Goal: Information Seeking & Learning: Learn about a topic

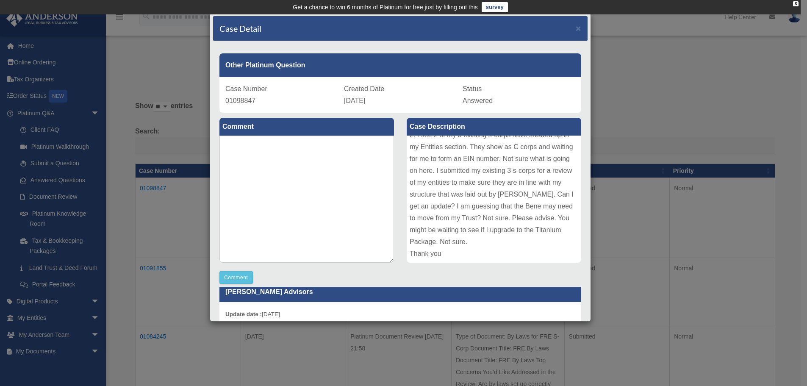
click at [318, 76] on div "Other Platinum Question" at bounding box center [400, 65] width 362 height 24
click at [575, 28] on span "×" at bounding box center [578, 28] width 6 height 10
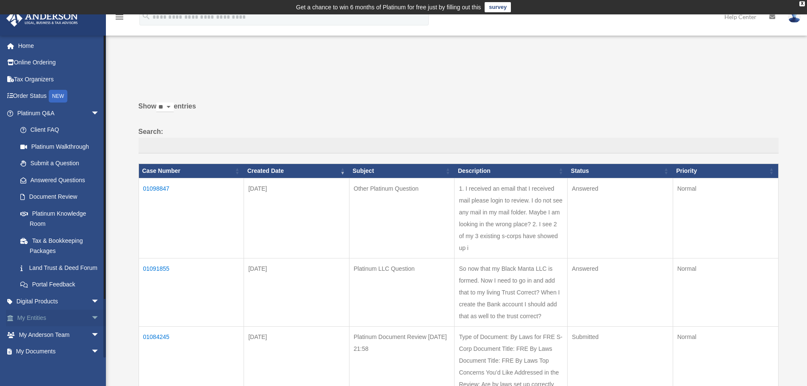
scroll to position [65, 0]
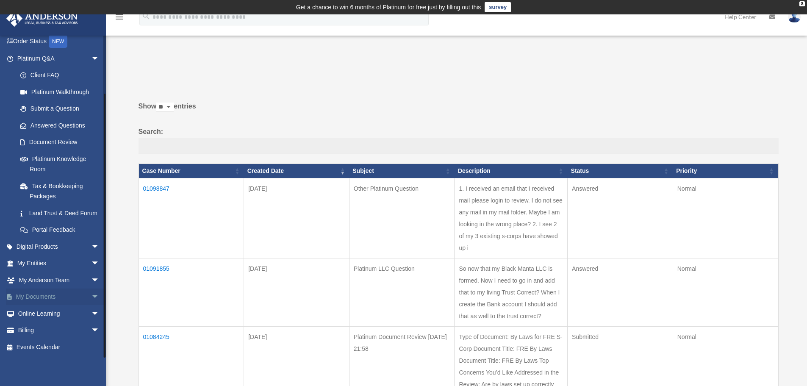
click at [91, 297] on span "arrow_drop_down" at bounding box center [99, 296] width 17 height 17
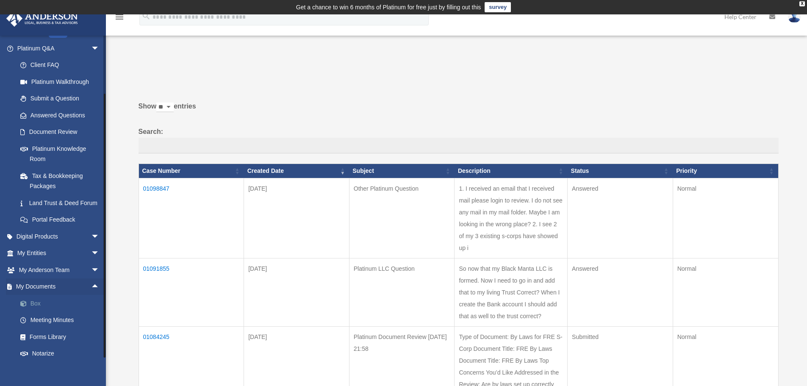
click at [36, 312] on link "Box" at bounding box center [62, 303] width 100 height 17
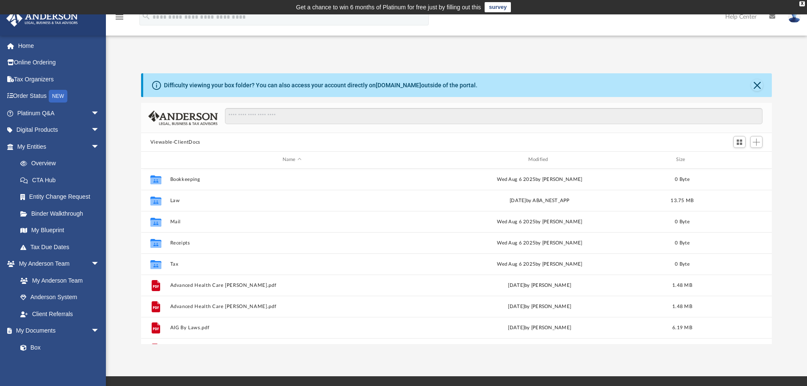
scroll to position [186, 624]
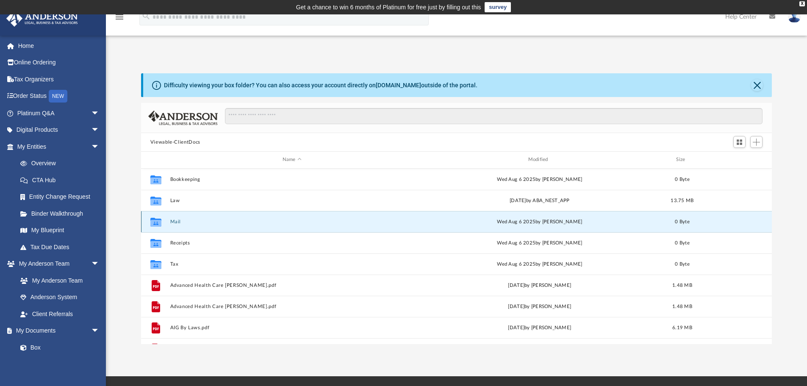
click at [172, 221] on button "Mail" at bounding box center [292, 222] width 244 height 6
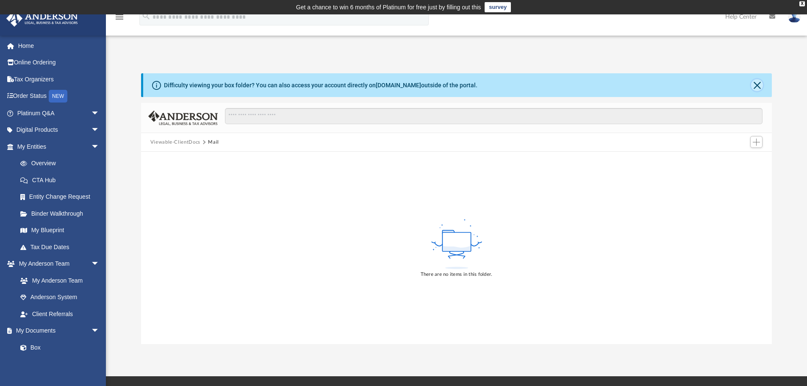
click at [759, 83] on button "Close" at bounding box center [757, 85] width 12 height 12
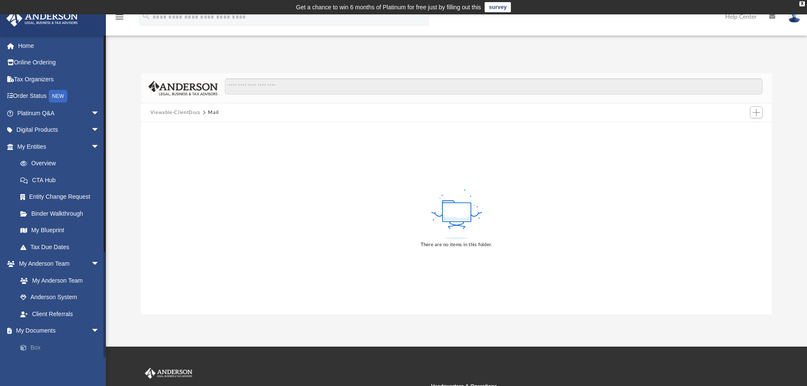
click at [41, 345] on link "Box" at bounding box center [62, 347] width 100 height 17
click at [36, 347] on link "Box" at bounding box center [62, 347] width 100 height 17
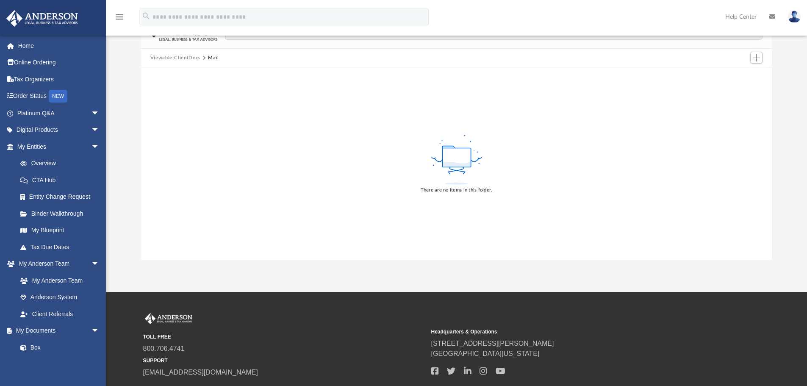
scroll to position [54, 0]
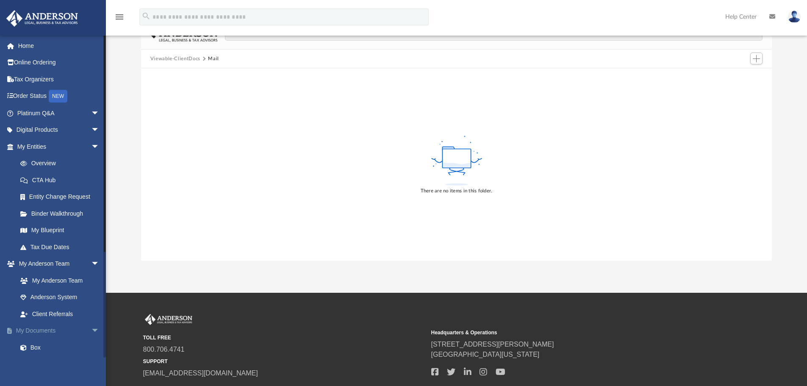
click at [91, 331] on span "arrow_drop_down" at bounding box center [99, 330] width 17 height 17
click at [91, 331] on span "arrow_drop_up" at bounding box center [99, 330] width 17 height 17
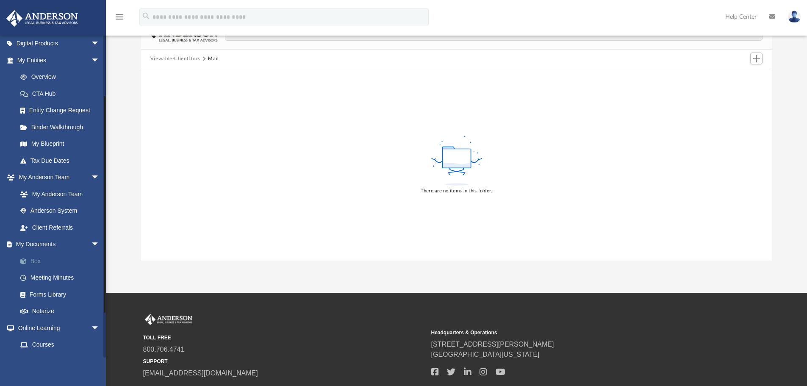
scroll to position [87, 0]
click at [44, 277] on link "Meeting Minutes" at bounding box center [62, 276] width 100 height 17
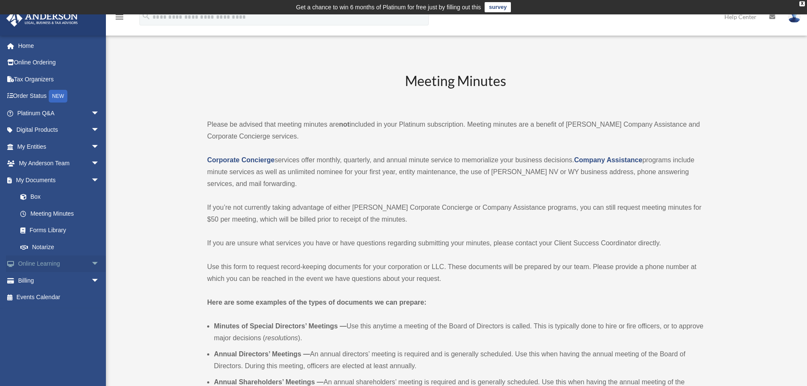
click at [34, 261] on link "Online Learning arrow_drop_down" at bounding box center [59, 263] width 106 height 17
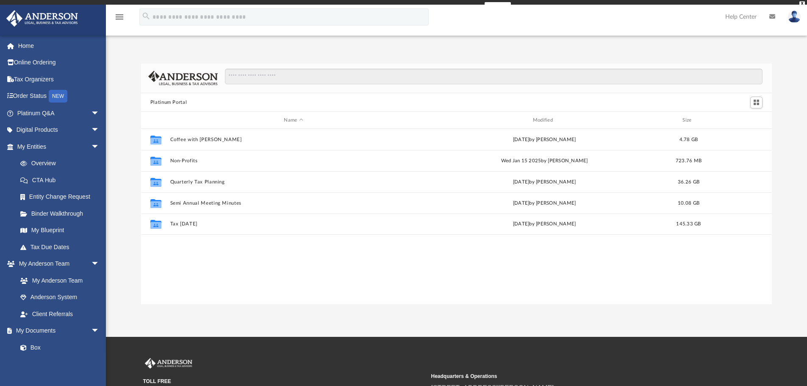
scroll to position [186, 624]
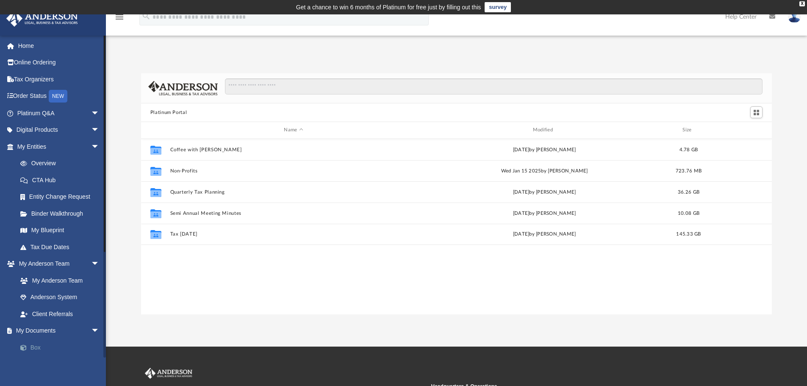
click at [37, 343] on link "Box" at bounding box center [62, 347] width 100 height 17
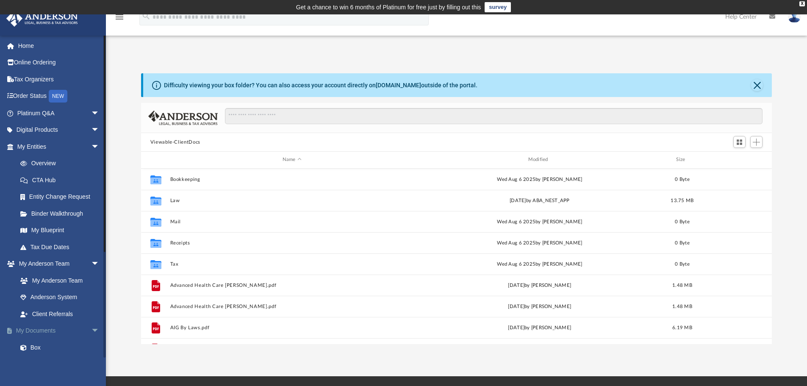
click at [91, 329] on span "arrow_drop_down" at bounding box center [99, 330] width 17 height 17
click at [91, 262] on span "arrow_drop_down" at bounding box center [99, 263] width 17 height 17
click at [42, 163] on link "Overview" at bounding box center [62, 163] width 100 height 17
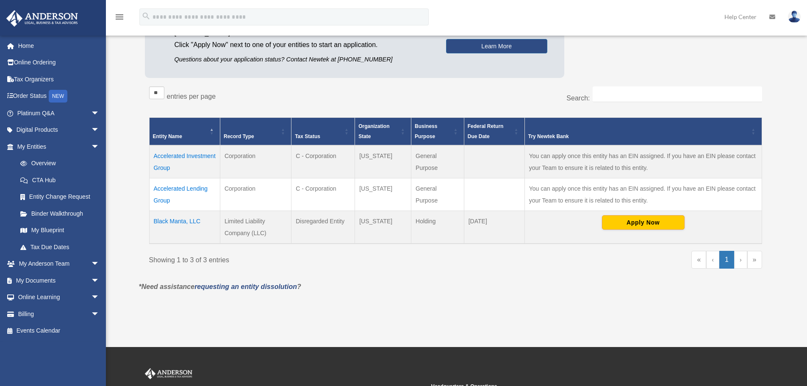
scroll to position [152, 0]
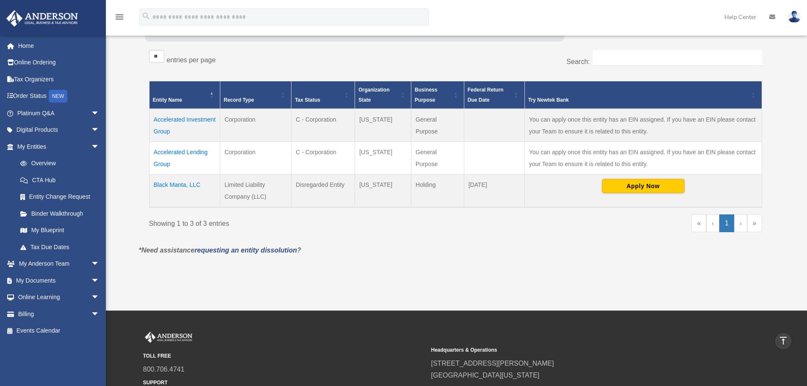
click at [180, 183] on td "Black Manta, LLC" at bounding box center [184, 190] width 71 height 33
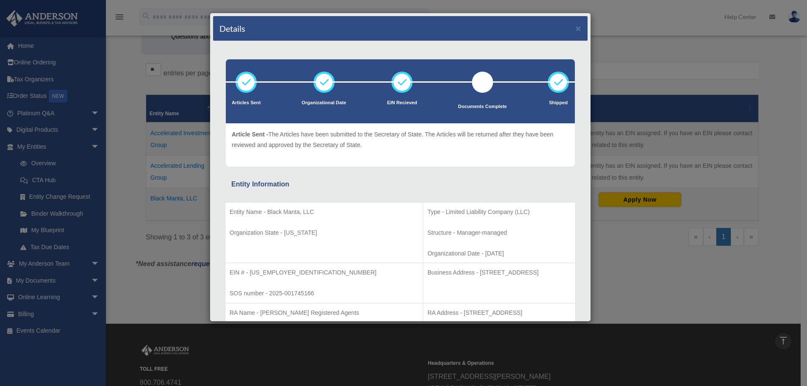
scroll to position [138, 0]
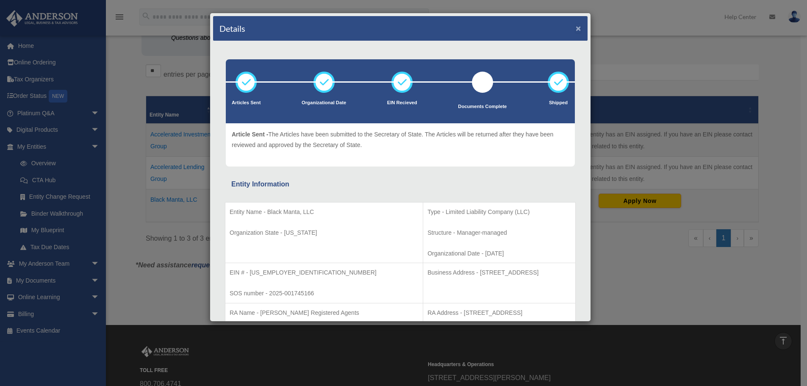
click at [575, 29] on button "×" at bounding box center [578, 28] width 6 height 9
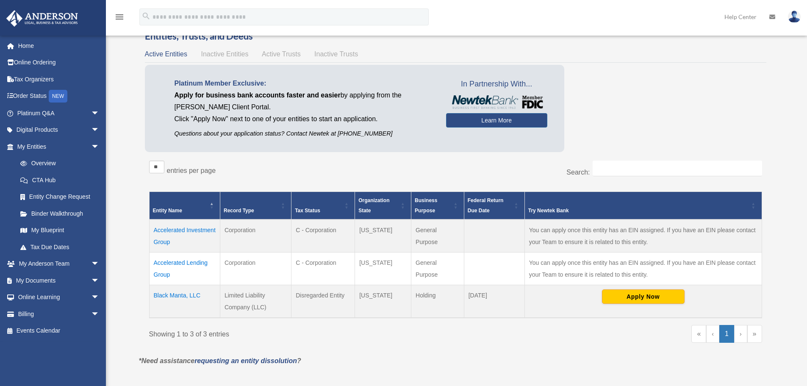
scroll to position [0, 0]
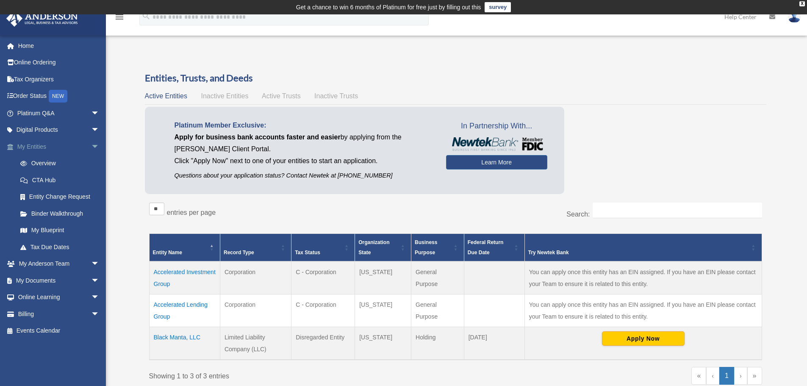
click at [91, 144] on span "arrow_drop_down" at bounding box center [99, 146] width 17 height 17
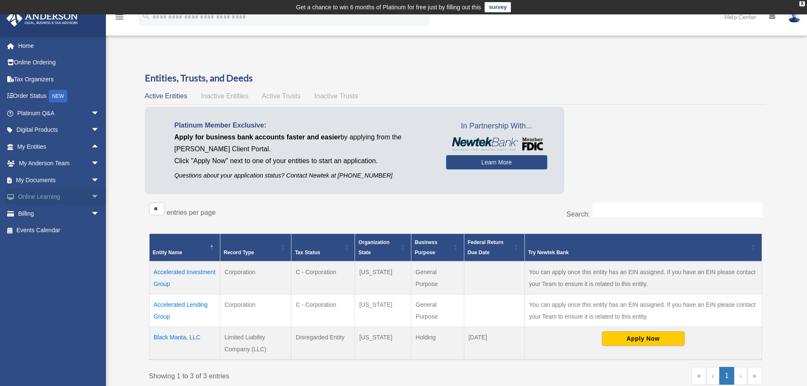
click at [91, 196] on span "arrow_drop_down" at bounding box center [99, 196] width 17 height 17
click at [45, 210] on link "Courses" at bounding box center [62, 213] width 100 height 17
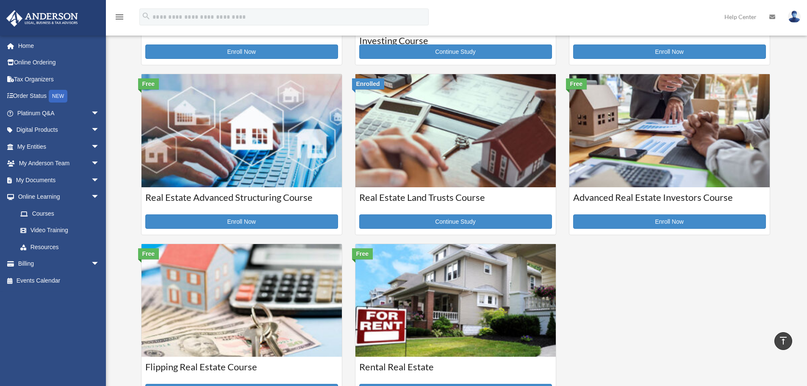
scroll to position [167, 0]
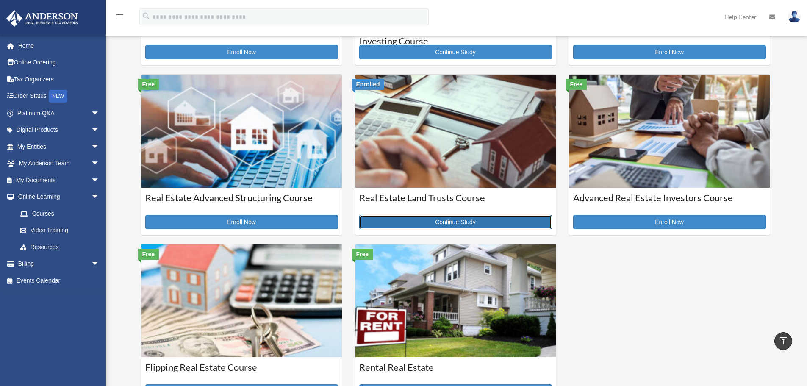
click at [455, 219] on link "Continue Study" at bounding box center [455, 222] width 193 height 14
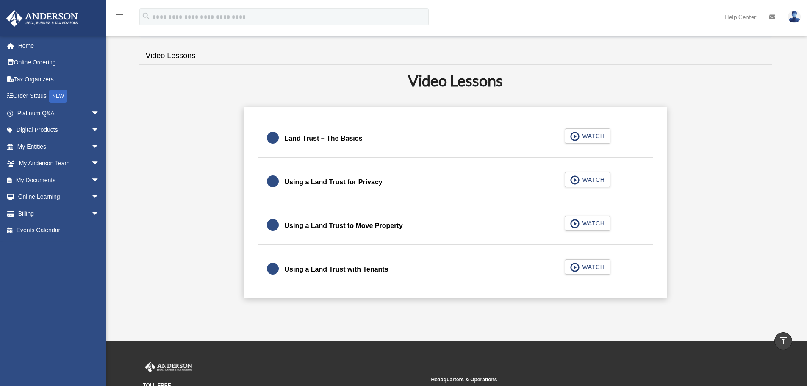
scroll to position [164, 0]
click at [584, 138] on span "WATCH" at bounding box center [591, 135] width 25 height 8
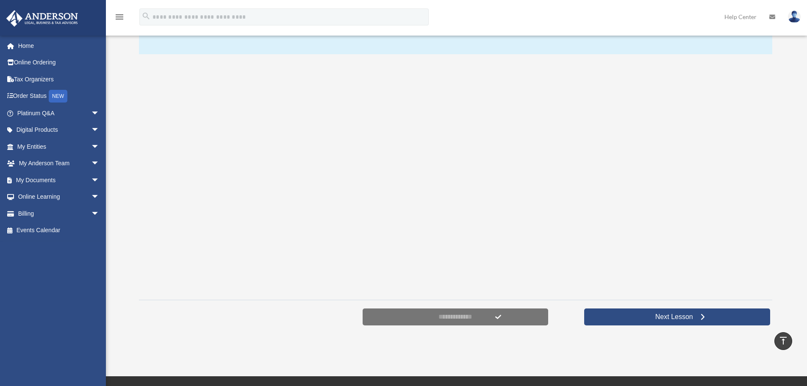
scroll to position [118, 0]
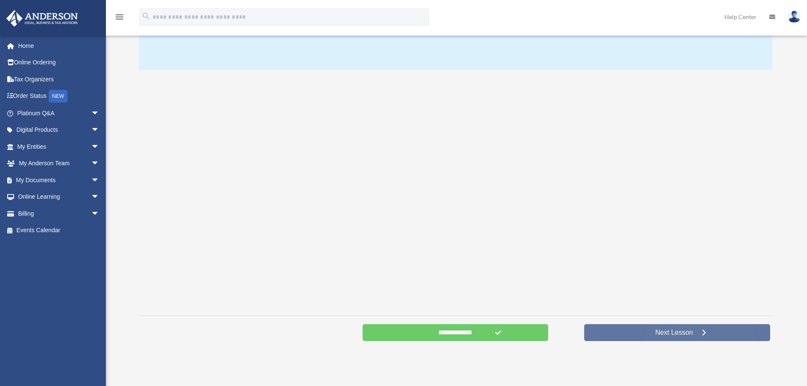
click at [689, 336] on span "Next Lesson" at bounding box center [673, 332] width 51 height 8
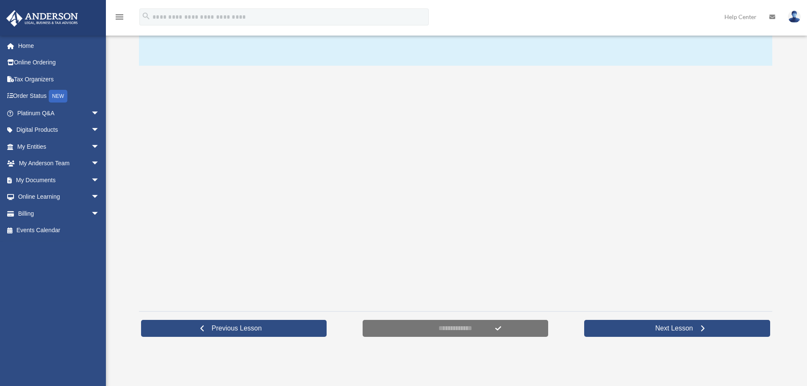
scroll to position [134, 0]
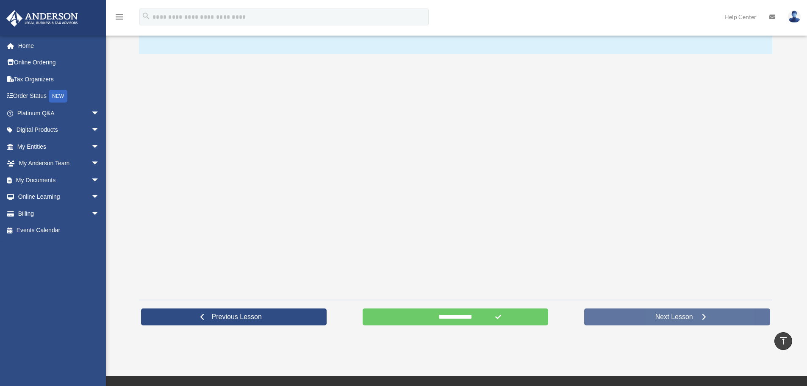
click at [679, 319] on span "Next Lesson" at bounding box center [673, 317] width 51 height 8
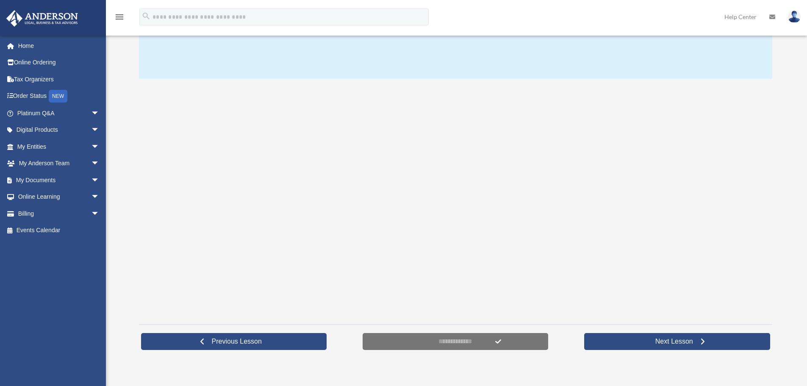
scroll to position [111, 0]
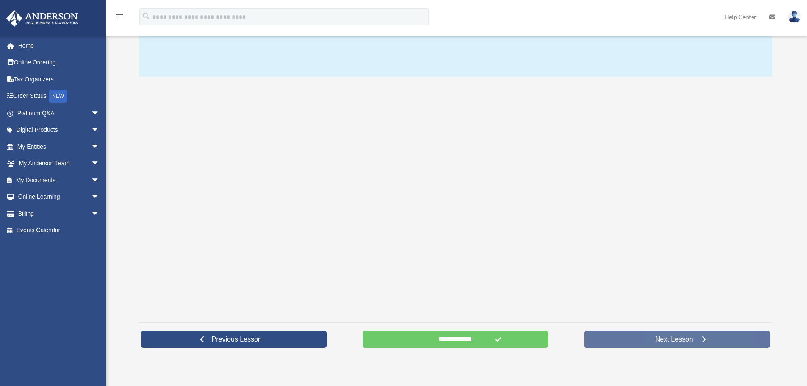
click at [677, 342] on span "Next Lesson" at bounding box center [673, 339] width 51 height 8
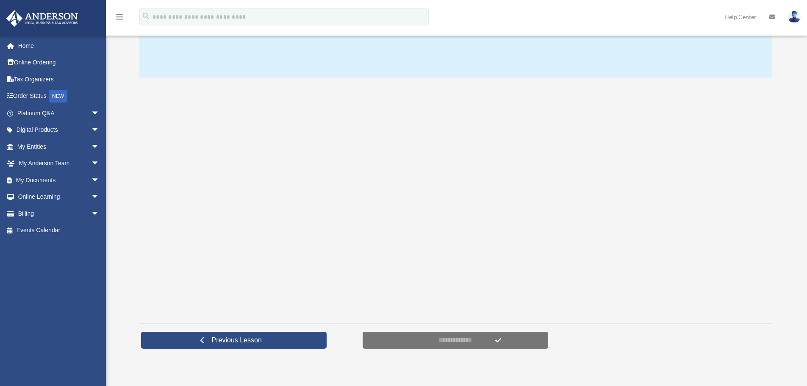
scroll to position [111, 0]
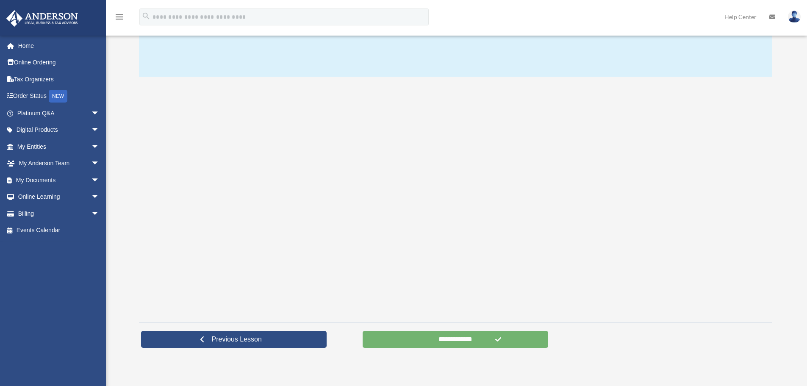
click at [393, 339] on input "**********" at bounding box center [455, 339] width 186 height 17
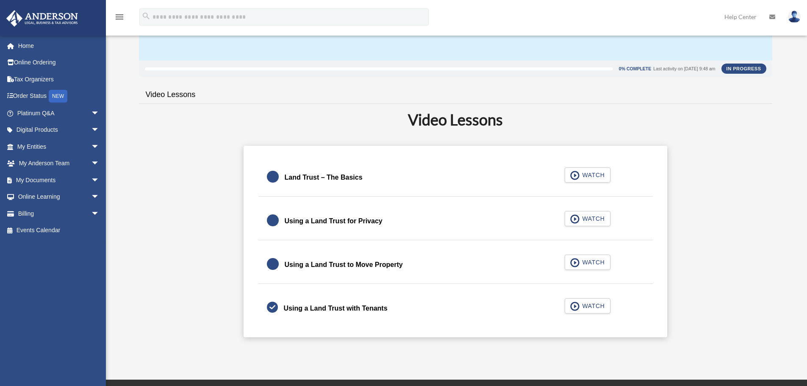
scroll to position [128, 0]
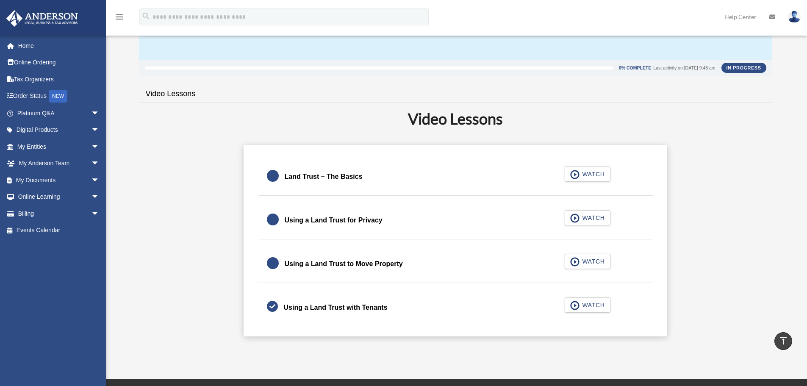
click at [270, 261] on div at bounding box center [273, 263] width 12 height 12
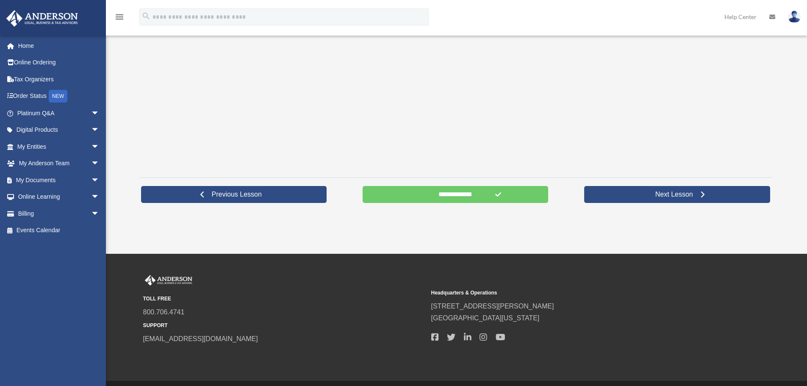
scroll to position [260, 0]
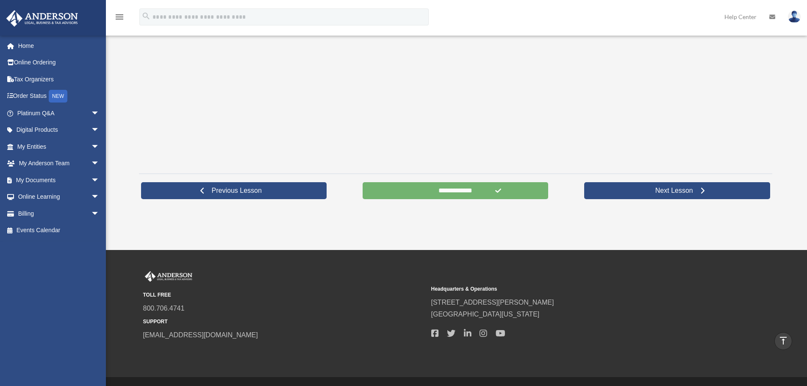
click at [389, 196] on input "**********" at bounding box center [455, 190] width 186 height 17
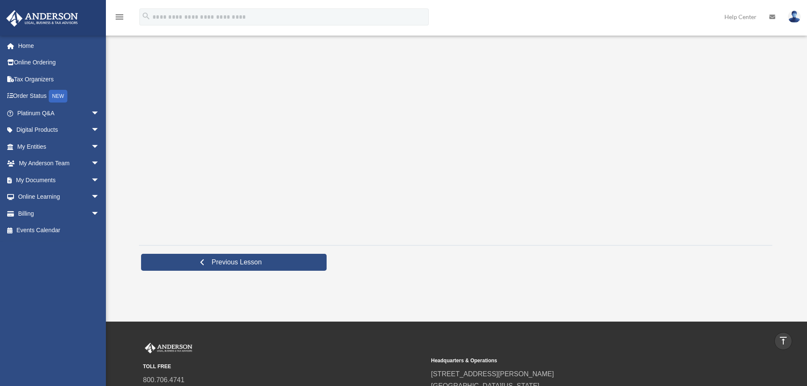
scroll to position [179, 0]
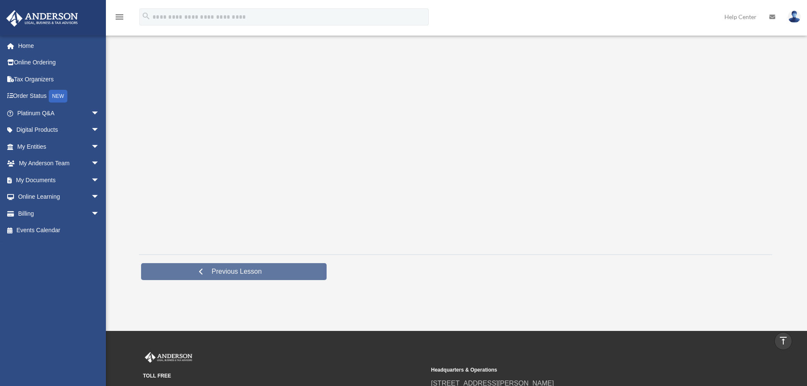
click at [192, 273] on link "Previous Lesson" at bounding box center [234, 271] width 186 height 17
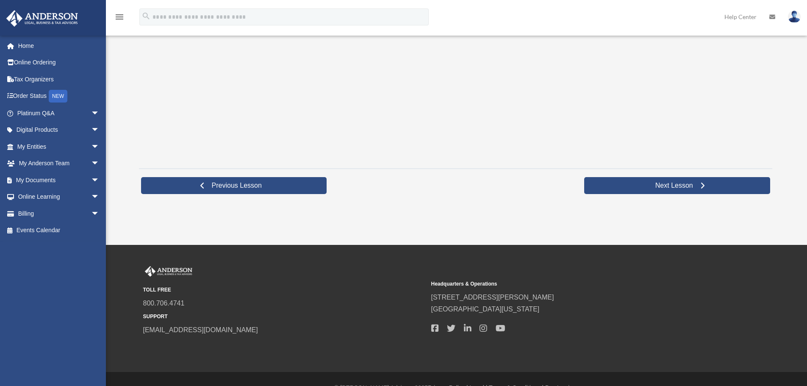
scroll to position [283, 0]
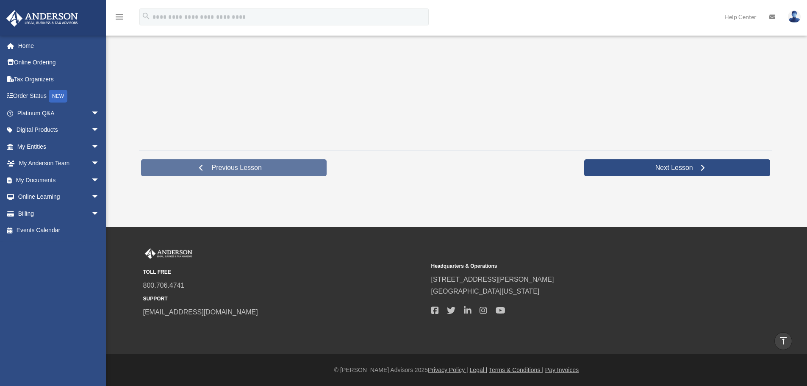
click at [189, 170] on link "Previous Lesson" at bounding box center [234, 167] width 186 height 17
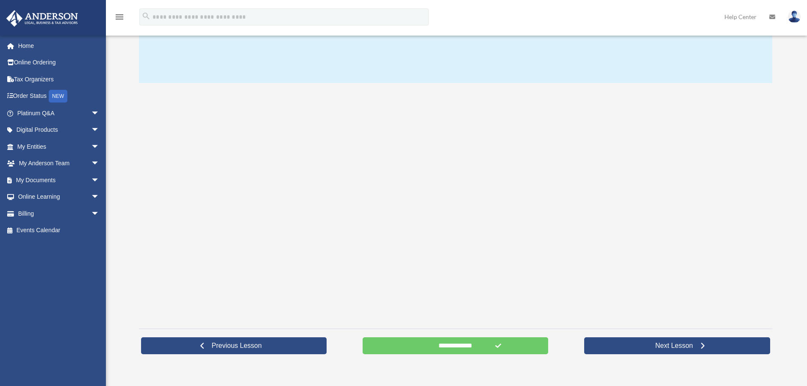
scroll to position [105, 0]
click at [387, 346] on input "**********" at bounding box center [455, 345] width 186 height 17
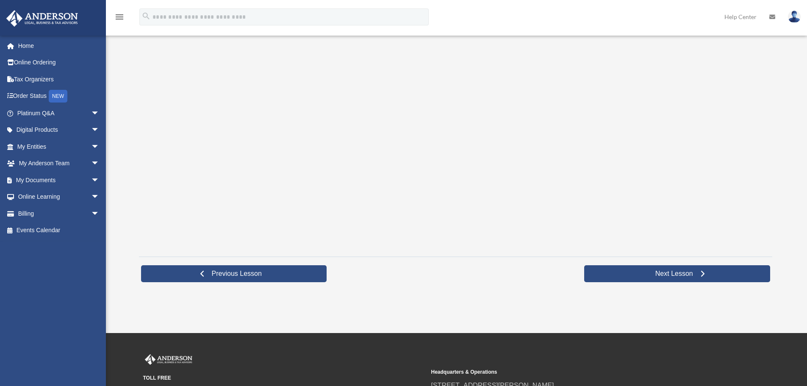
scroll to position [190, 0]
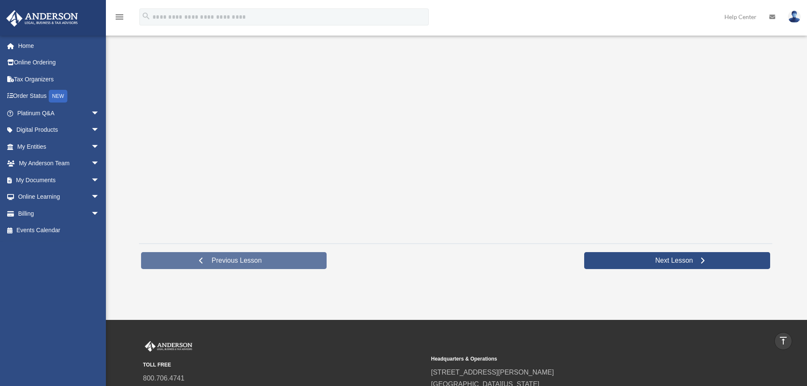
click at [199, 260] on span at bounding box center [201, 260] width 6 height 6
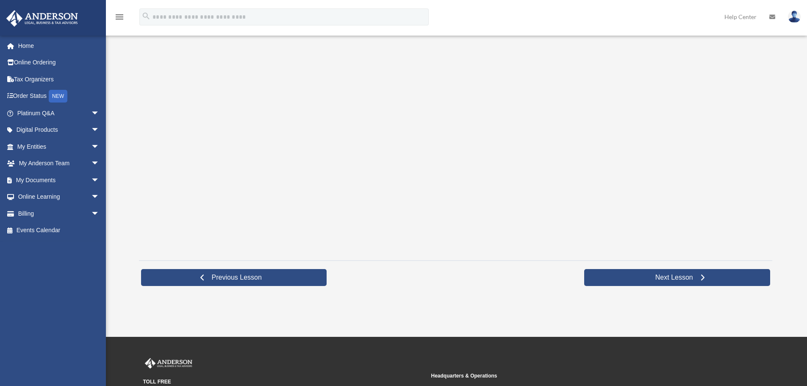
scroll to position [175, 0]
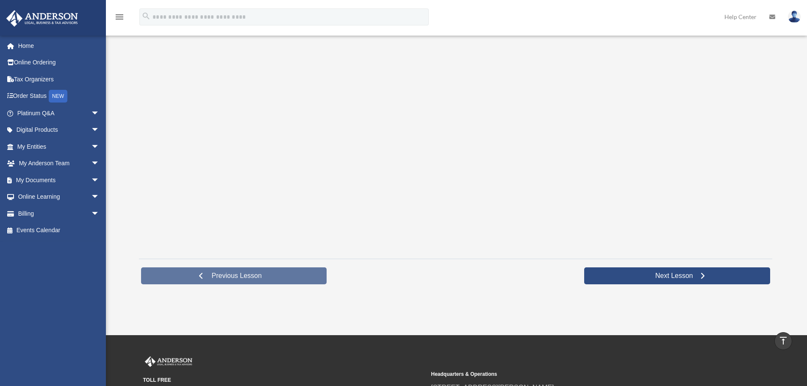
click at [200, 276] on span at bounding box center [201, 276] width 6 height 6
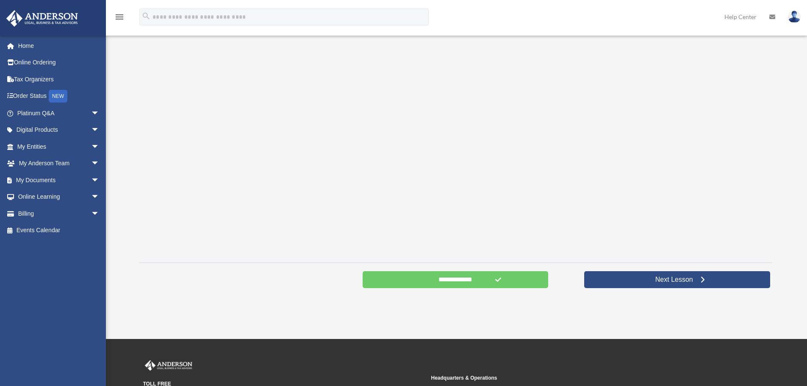
scroll to position [177, 0]
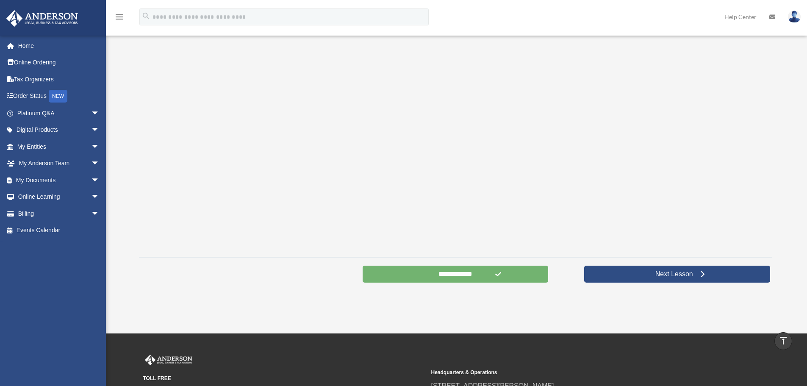
click at [382, 272] on input "**********" at bounding box center [455, 274] width 186 height 17
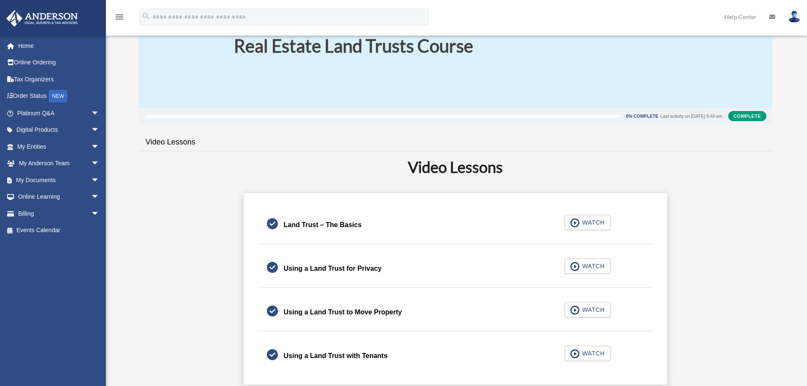
scroll to position [78, 0]
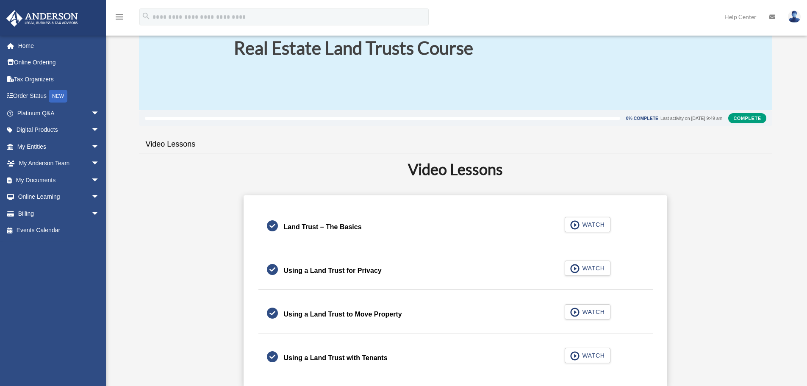
click at [751, 119] on div "Complete" at bounding box center [747, 118] width 38 height 10
click at [753, 116] on div "Complete" at bounding box center [747, 118] width 38 height 10
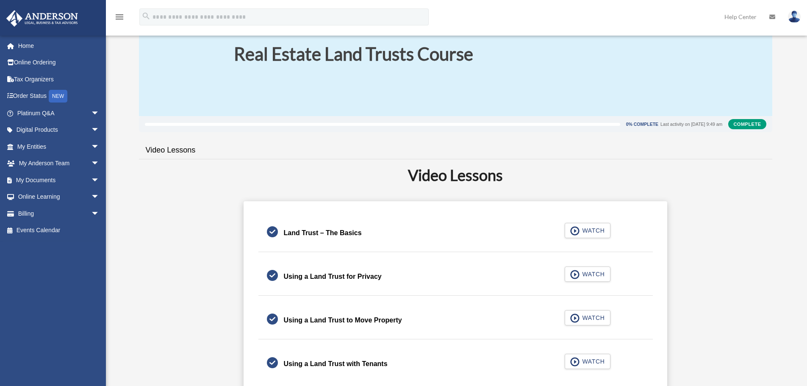
scroll to position [46, 0]
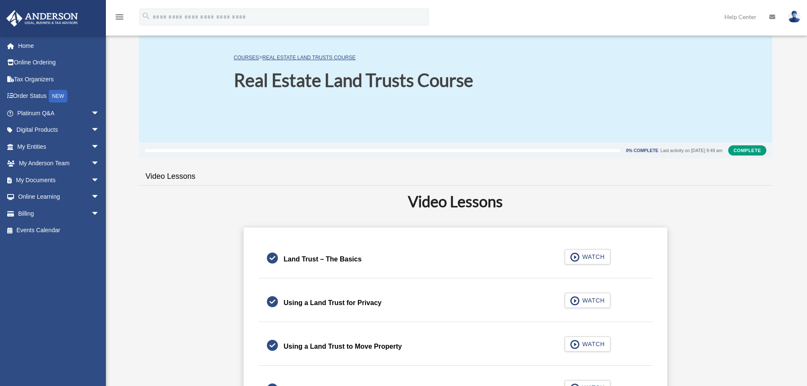
click at [747, 150] on div "Complete" at bounding box center [747, 150] width 38 height 10
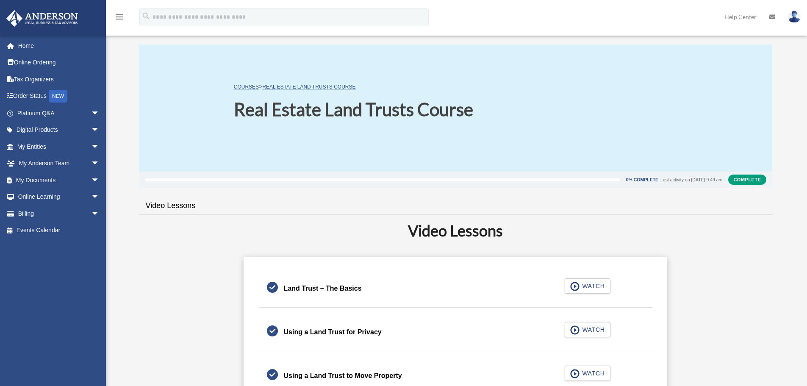
scroll to position [0, 0]
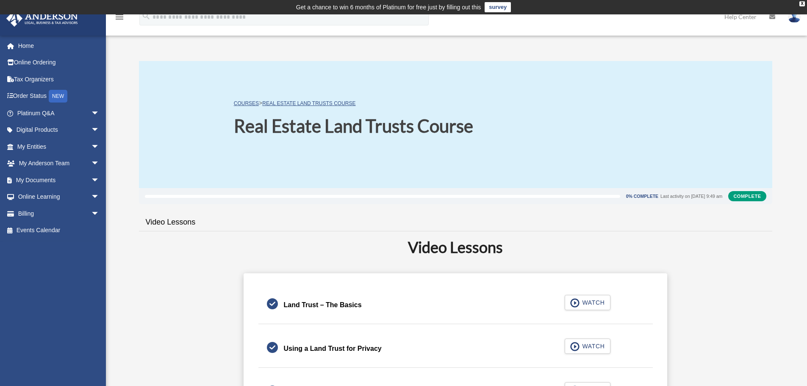
drag, startPoint x: 747, startPoint y: 150, endPoint x: 379, endPoint y: 218, distance: 373.8
click at [379, 218] on ul "Video Lessons" at bounding box center [455, 220] width 633 height 21
click at [196, 265] on div "0% Complete Last activity on September 5, 2025 9:49 am Complete Video Lessons V…" at bounding box center [455, 326] width 633 height 277
click at [91, 112] on span "arrow_drop_down" at bounding box center [99, 113] width 17 height 17
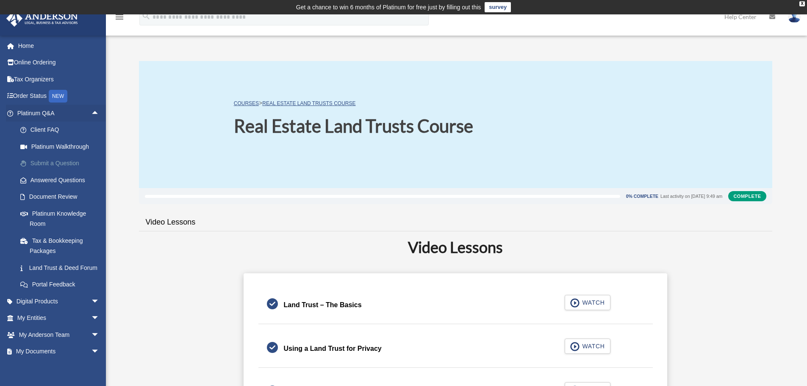
click at [60, 161] on link "Submit a Question" at bounding box center [62, 163] width 100 height 17
